Goal: Task Accomplishment & Management: Use online tool/utility

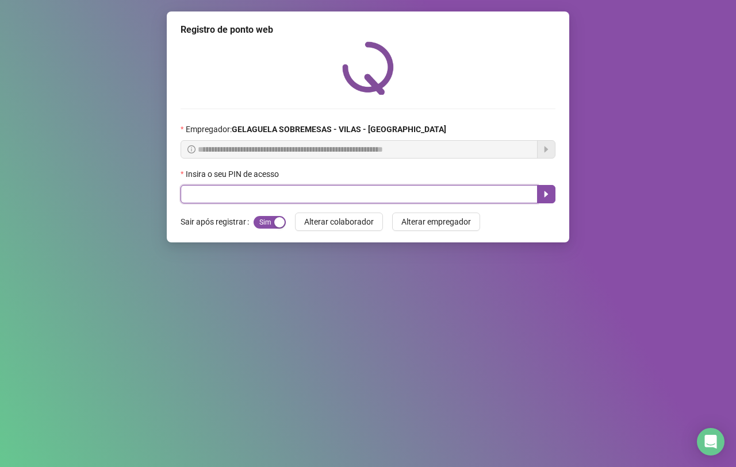
click at [282, 198] on input "text" at bounding box center [358, 194] width 357 height 18
type input "*****"
click at [444, 120] on button "OK" at bounding box center [458, 129] width 29 height 18
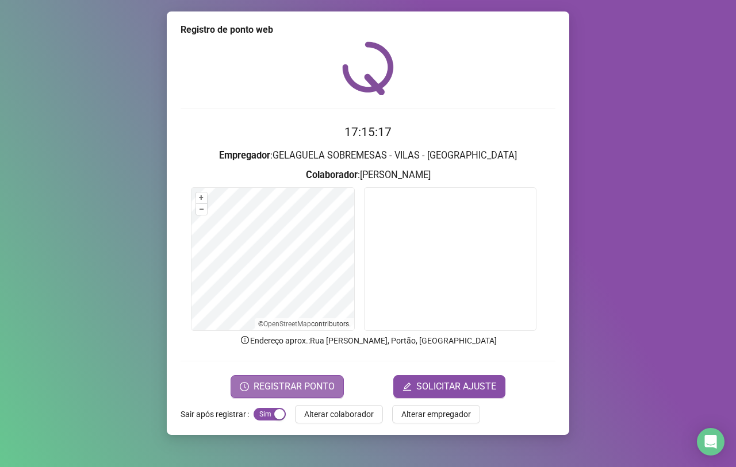
click at [290, 389] on span "REGISTRAR PONTO" at bounding box center [293, 387] width 81 height 14
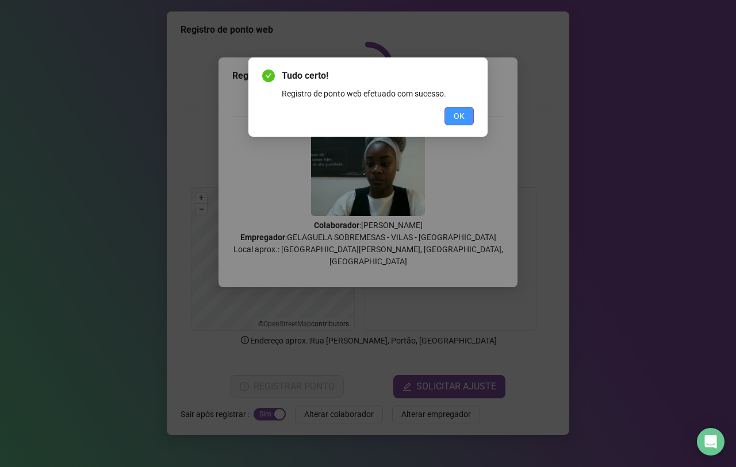
click at [460, 119] on span "OK" at bounding box center [458, 116] width 11 height 13
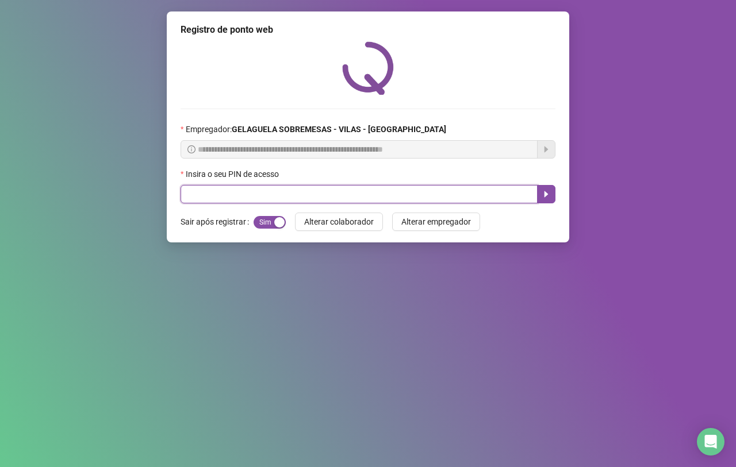
click at [195, 197] on input "text" at bounding box center [358, 194] width 357 height 18
type input "*****"
click at [547, 194] on icon "caret-right" at bounding box center [545, 194] width 9 height 9
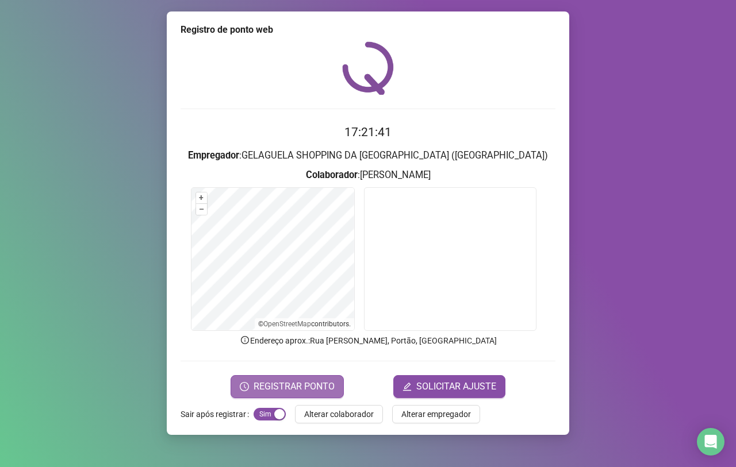
click at [294, 386] on span "REGISTRAR PONTO" at bounding box center [293, 387] width 81 height 14
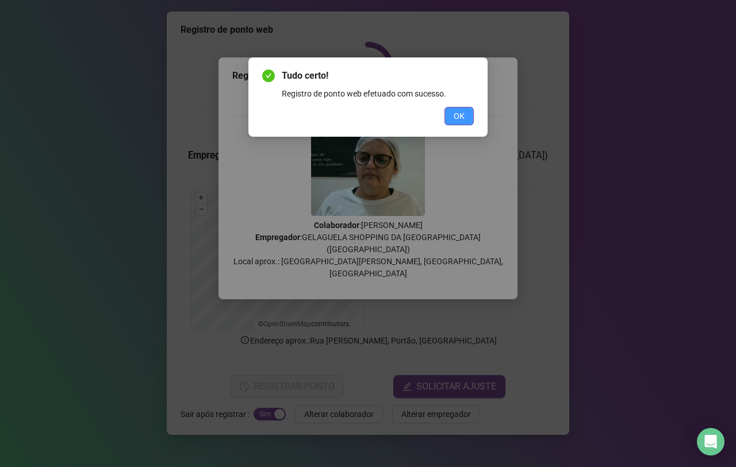
click at [461, 115] on span "OK" at bounding box center [458, 116] width 11 height 13
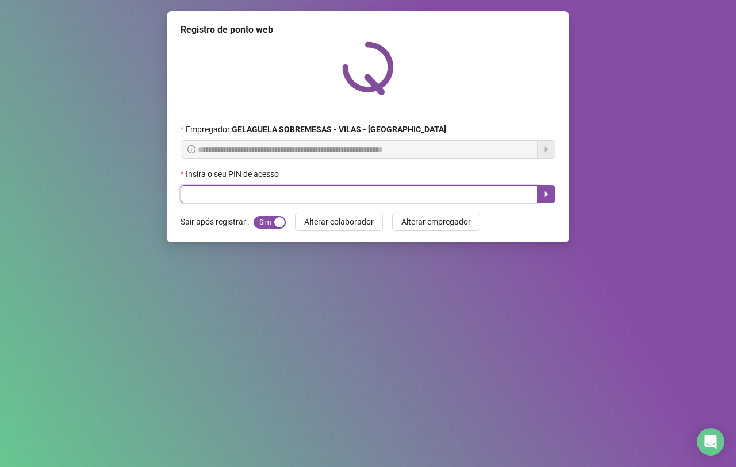
click at [251, 199] on input "text" at bounding box center [358, 194] width 357 height 18
